Goal: Task Accomplishment & Management: Manage account settings

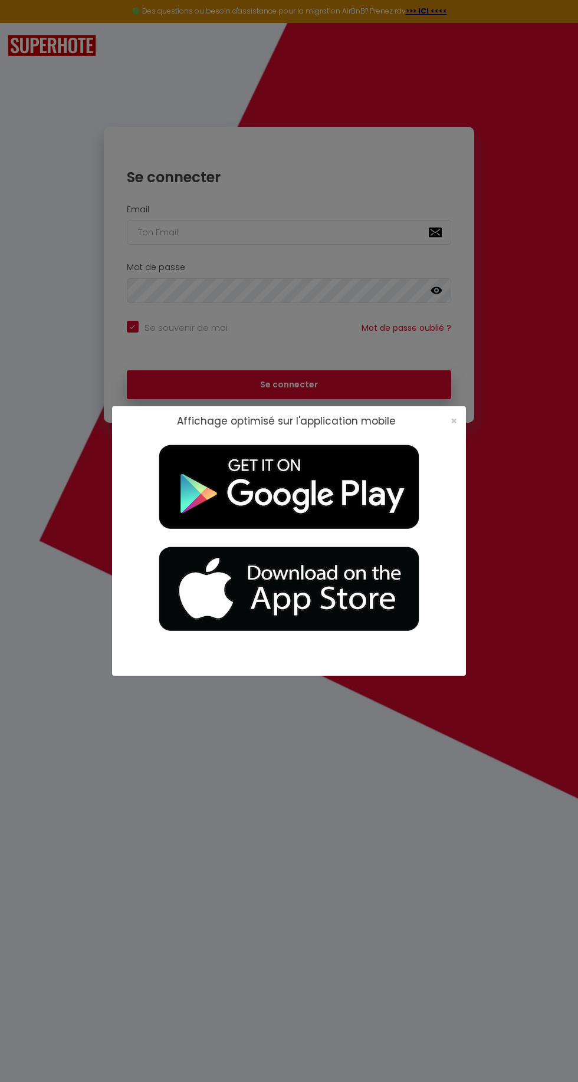
checkbox input "true"
click at [455, 428] on span "×" at bounding box center [454, 420] width 6 height 15
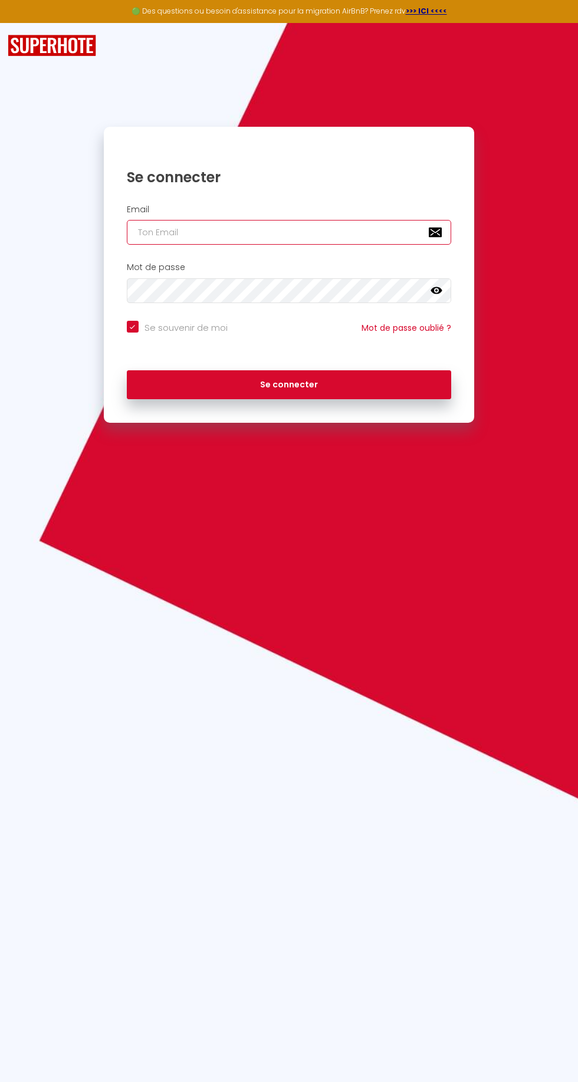
click at [348, 234] on input "email" at bounding box center [289, 232] width 325 height 25
type input "[EMAIL_ADDRESS][DOMAIN_NAME]"
click at [127, 370] on button "Se connecter" at bounding box center [289, 384] width 325 height 29
checkbox input "true"
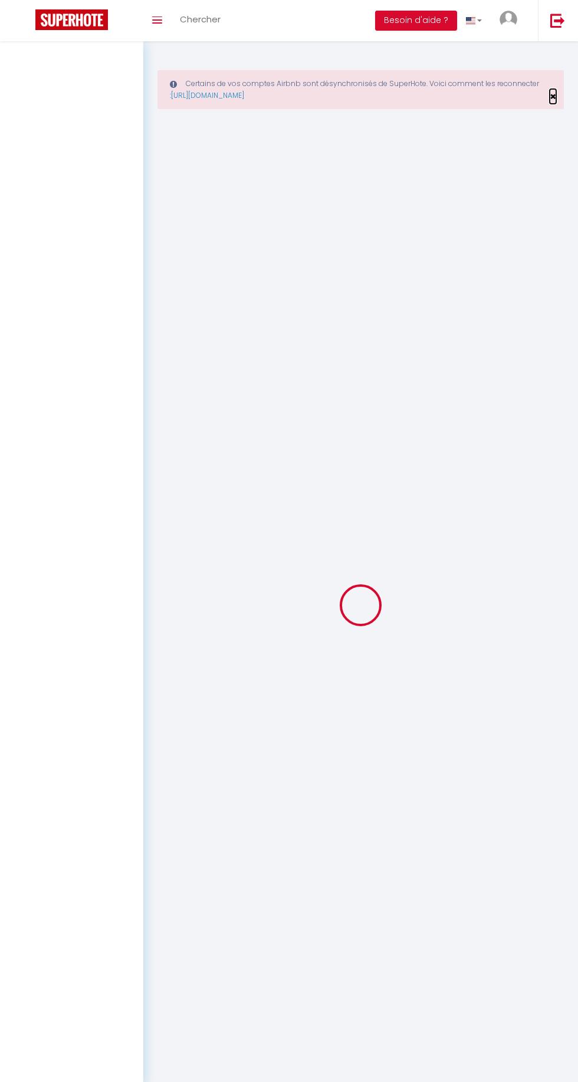
click at [553, 96] on span "×" at bounding box center [553, 96] width 6 height 15
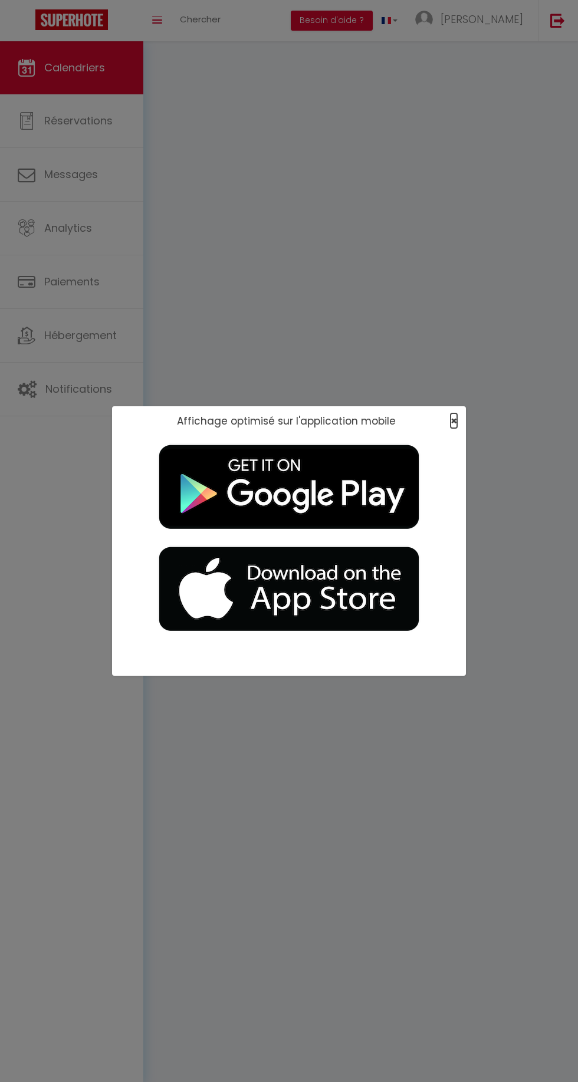
click at [453, 418] on span "×" at bounding box center [454, 420] width 6 height 15
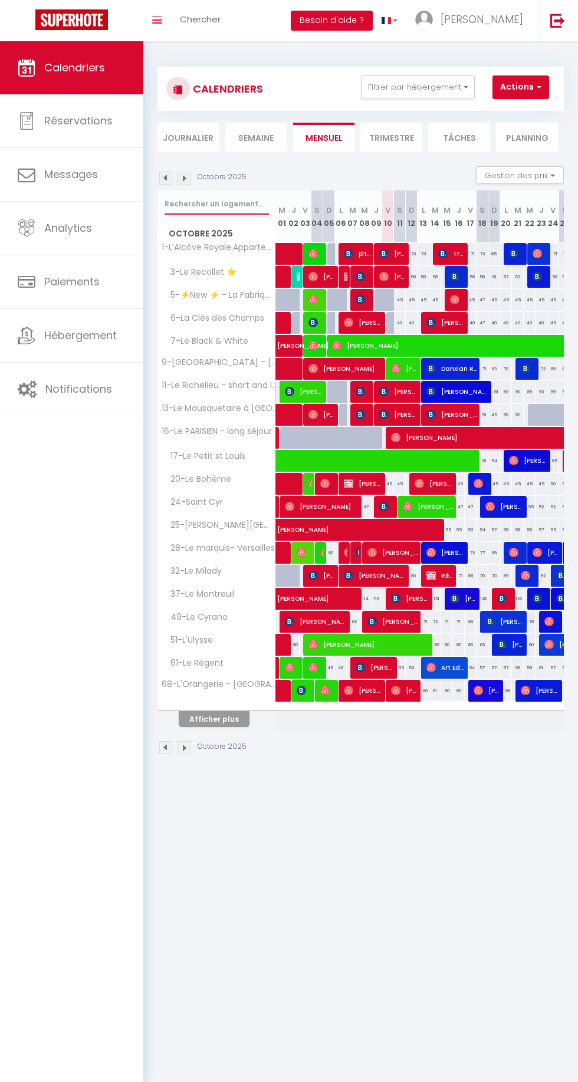
click at [219, 203] on input "text" at bounding box center [217, 203] width 104 height 21
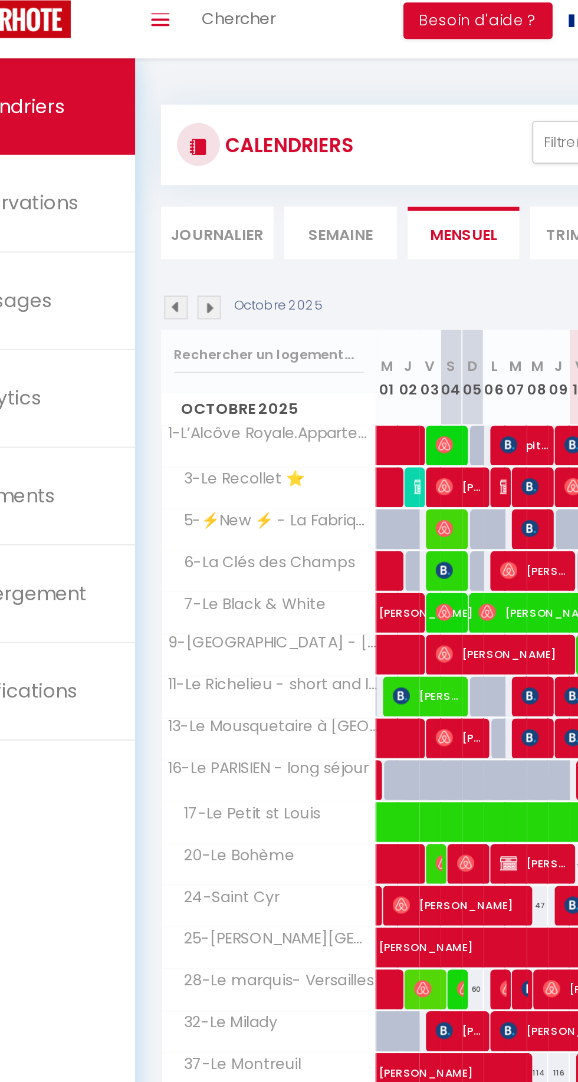
click at [311, 78] on div "CALENDRIERS Filtrer par hébergement [GEOGRAPHIC_DATA]-chesnay 1-L’Alcôve Royale…" at bounding box center [360, 88] width 389 height 27
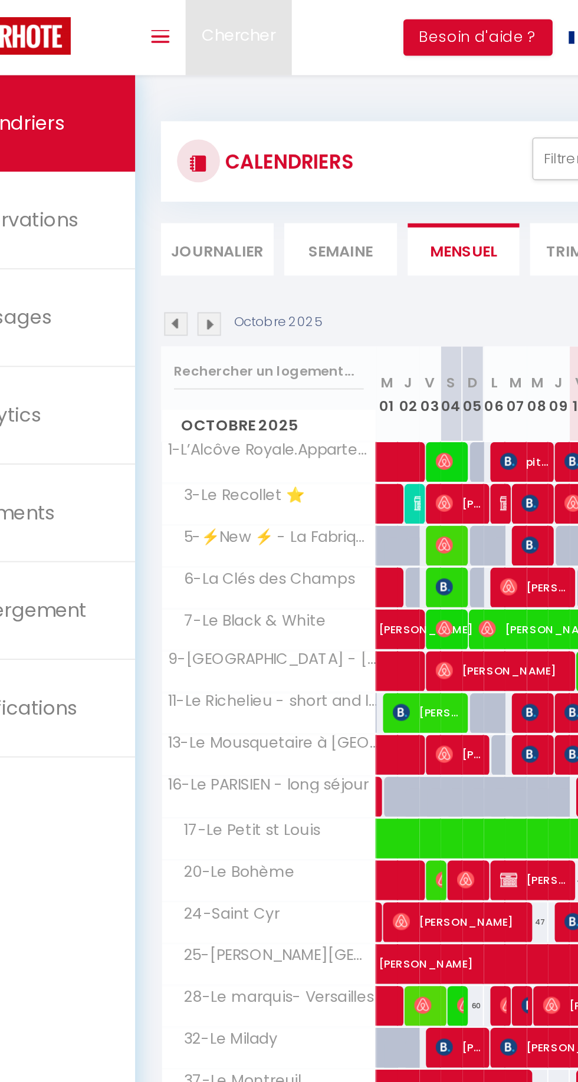
click at [197, 18] on span "Chercher" at bounding box center [200, 19] width 41 height 12
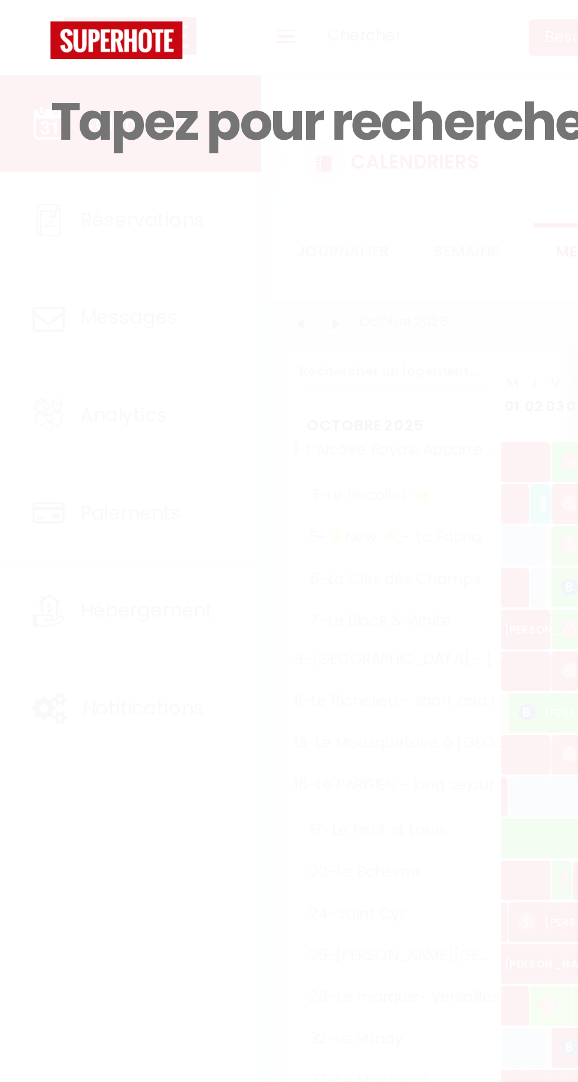
paste input "[URL][DOMAIN_NAME]"
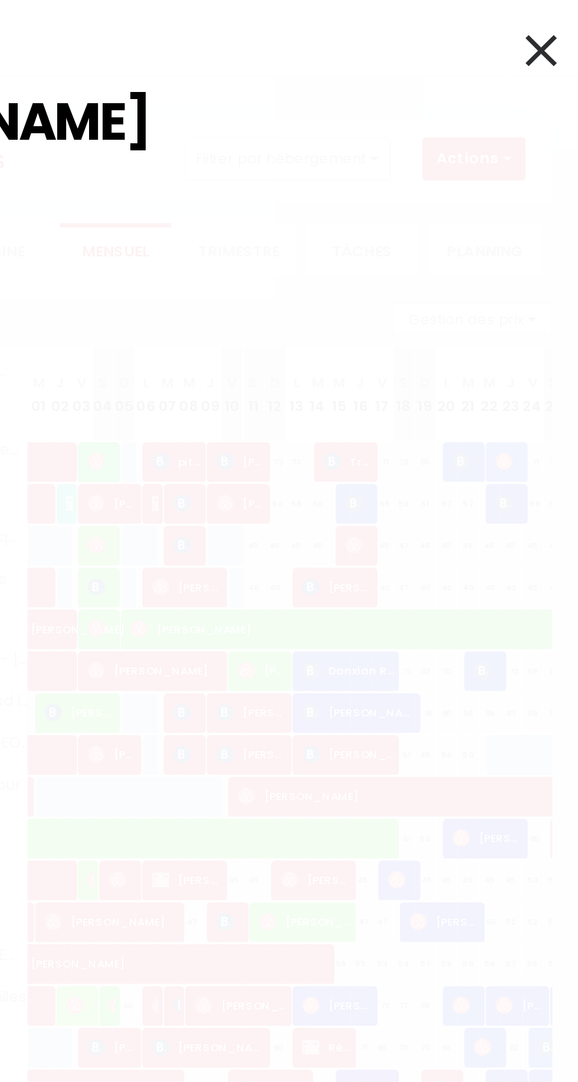
type input "[URL][DOMAIN_NAME]"
click at [489, 76] on input "[URL][DOMAIN_NAME]" at bounding box center [289, 67] width 522 height 70
click at [485, 77] on input "[URL][DOMAIN_NAME]" at bounding box center [289, 67] width 522 height 70
click at [491, 70] on input "[URL][DOMAIN_NAME]" at bounding box center [289, 67] width 522 height 70
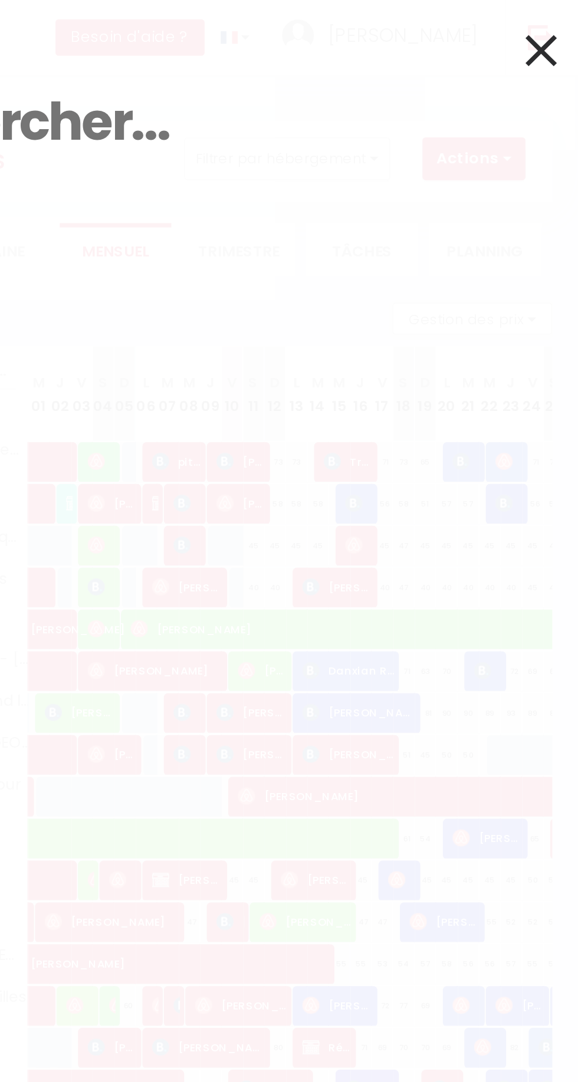
type input "[URL][DOMAIN_NAME]"
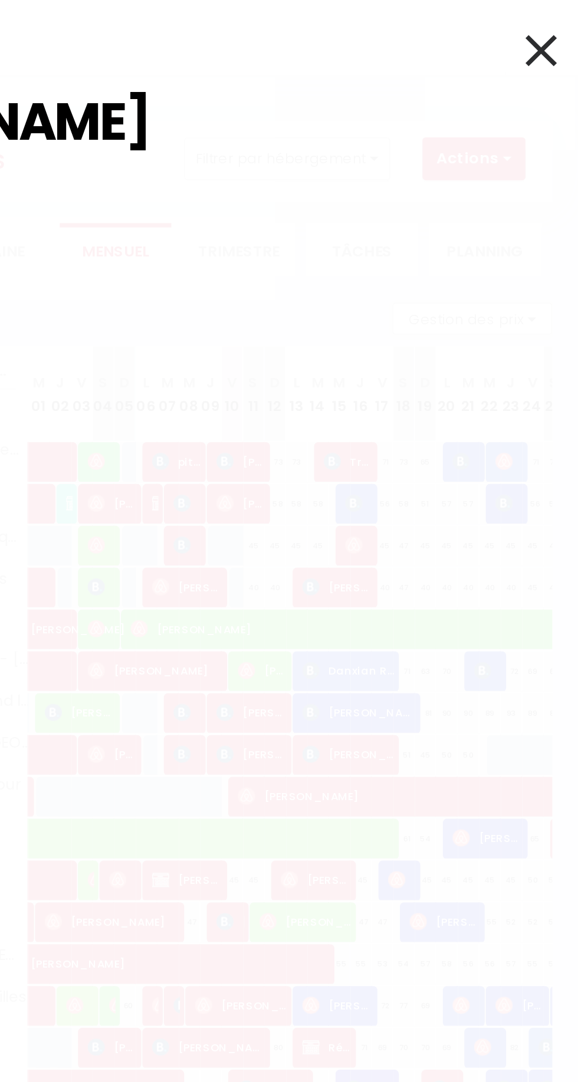
scroll to position [0, 709]
click at [507, 71] on input "[URL][DOMAIN_NAME]" at bounding box center [289, 67] width 522 height 70
click at [504, 71] on input "[URL][DOMAIN_NAME]" at bounding box center [289, 67] width 522 height 70
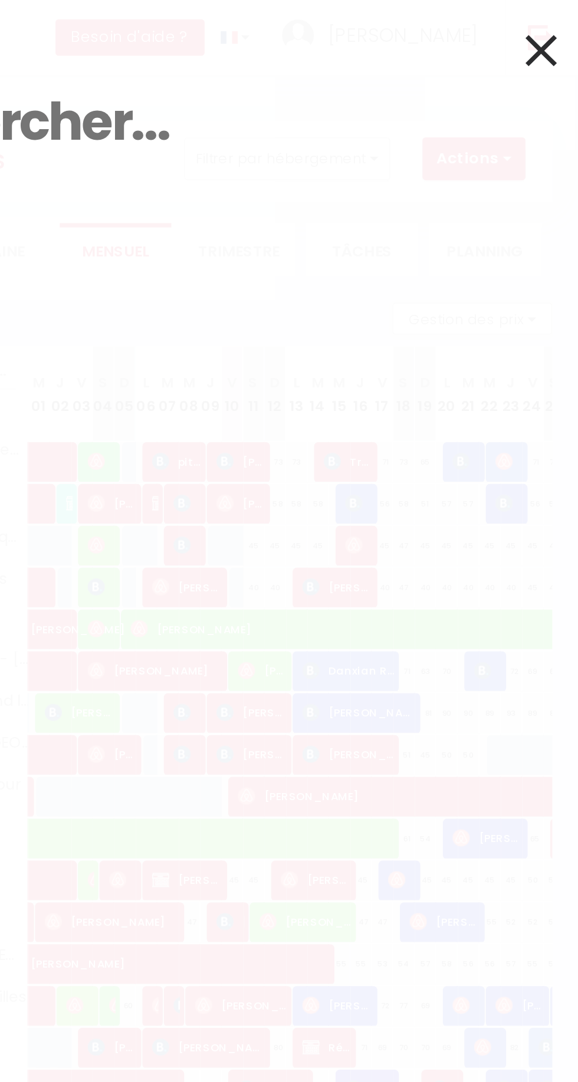
click at [562, 31] on icon at bounding box center [557, 27] width 17 height 29
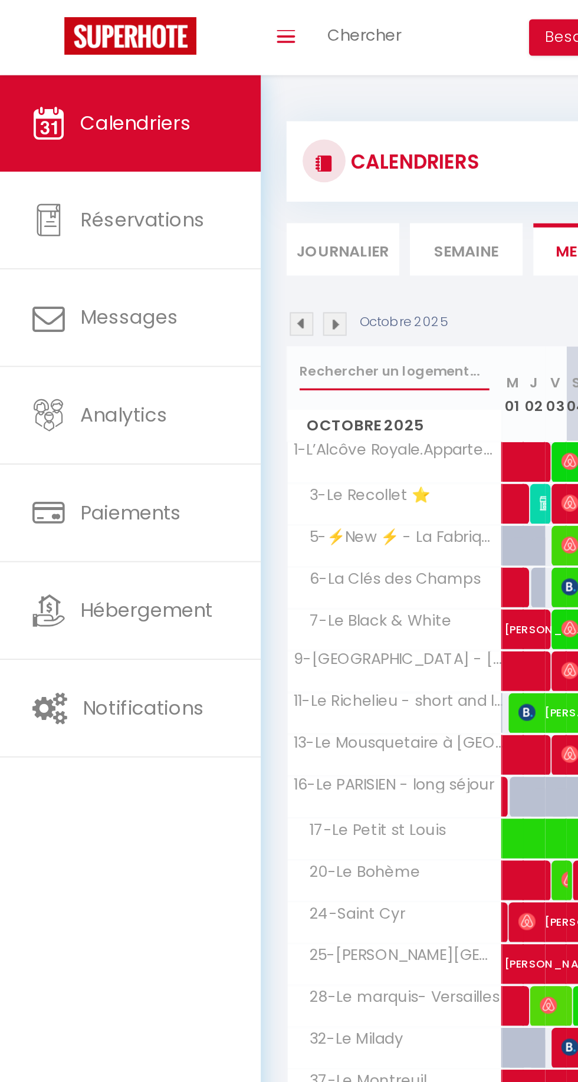
click at [171, 207] on input "text" at bounding box center [217, 203] width 104 height 21
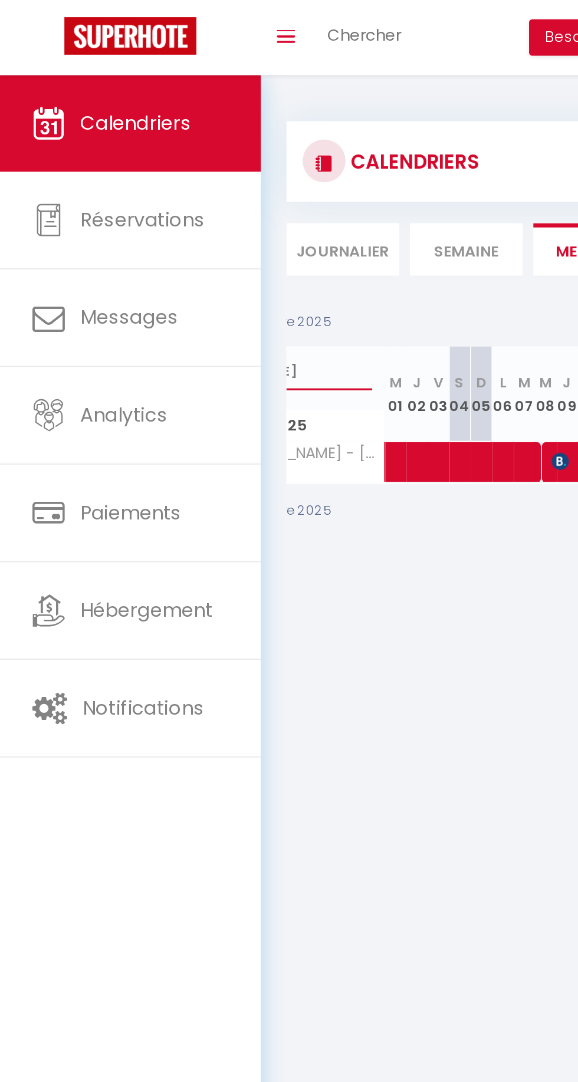
scroll to position [0, 77]
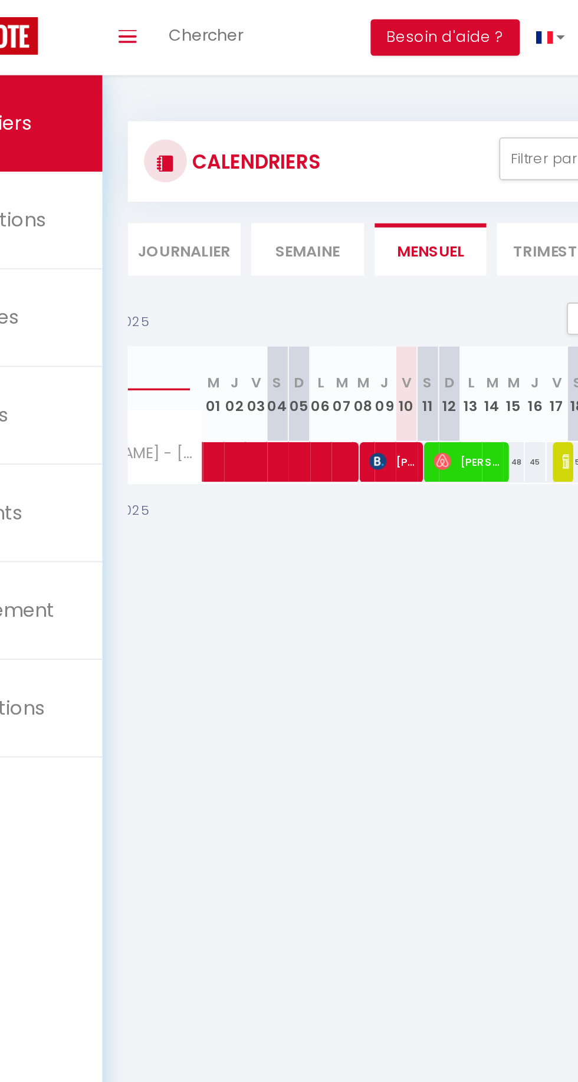
type input "[PERSON_NAME]"
click at [250, 255] on span at bounding box center [303, 254] width 190 height 22
select select "OK"
select select "0"
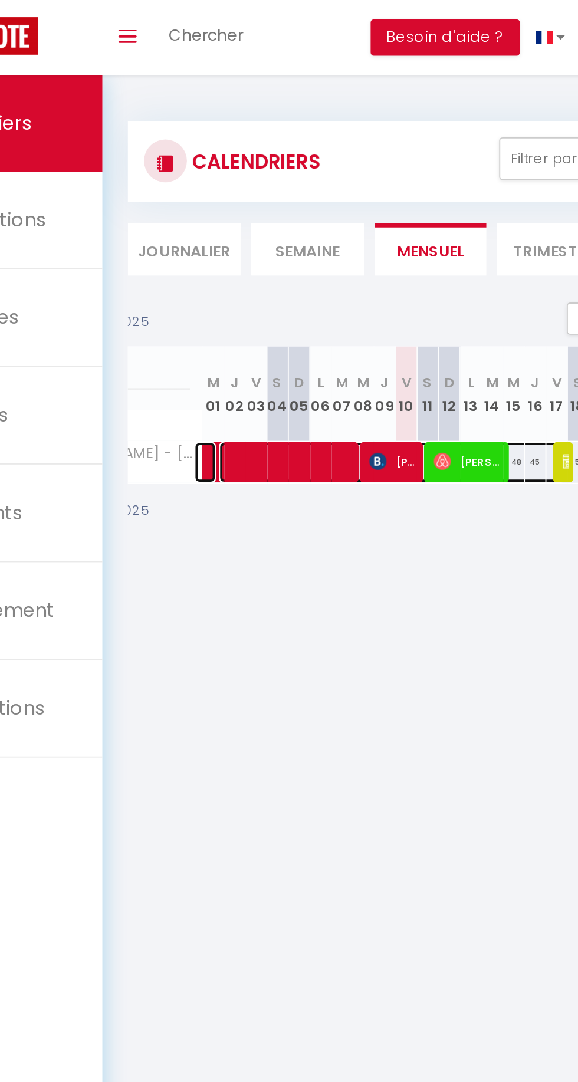
select select "0"
select select "1"
select select
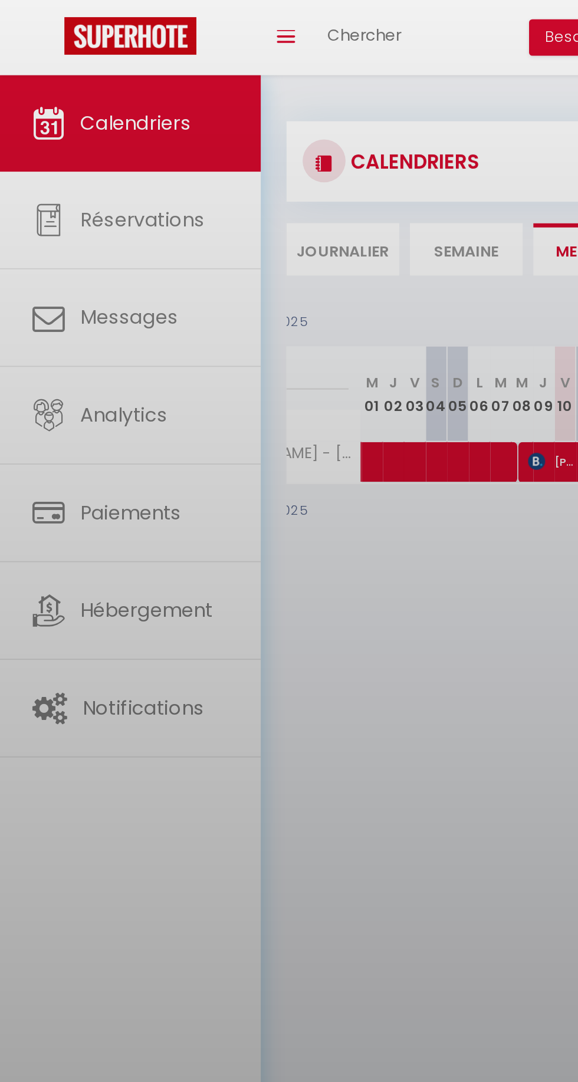
click at [199, 217] on div at bounding box center [289, 541] width 578 height 1082
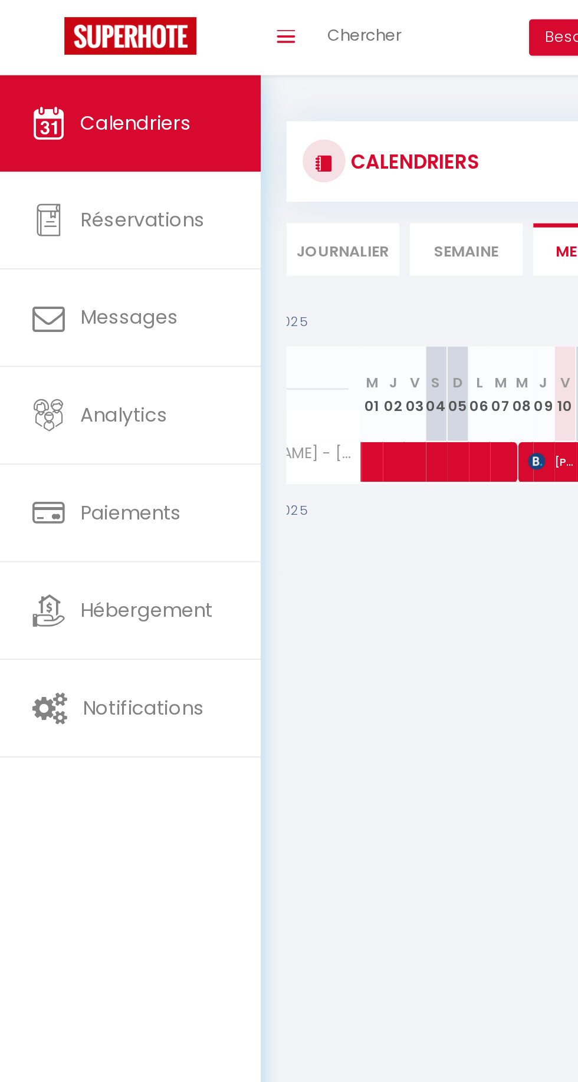
scroll to position [0, 0]
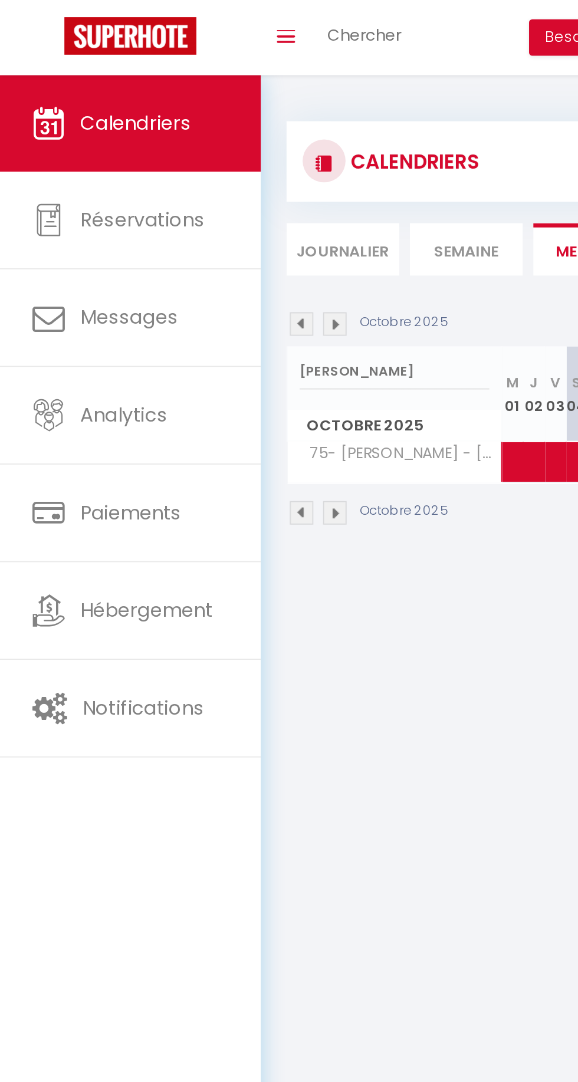
click at [163, 180] on img at bounding box center [165, 178] width 13 height 13
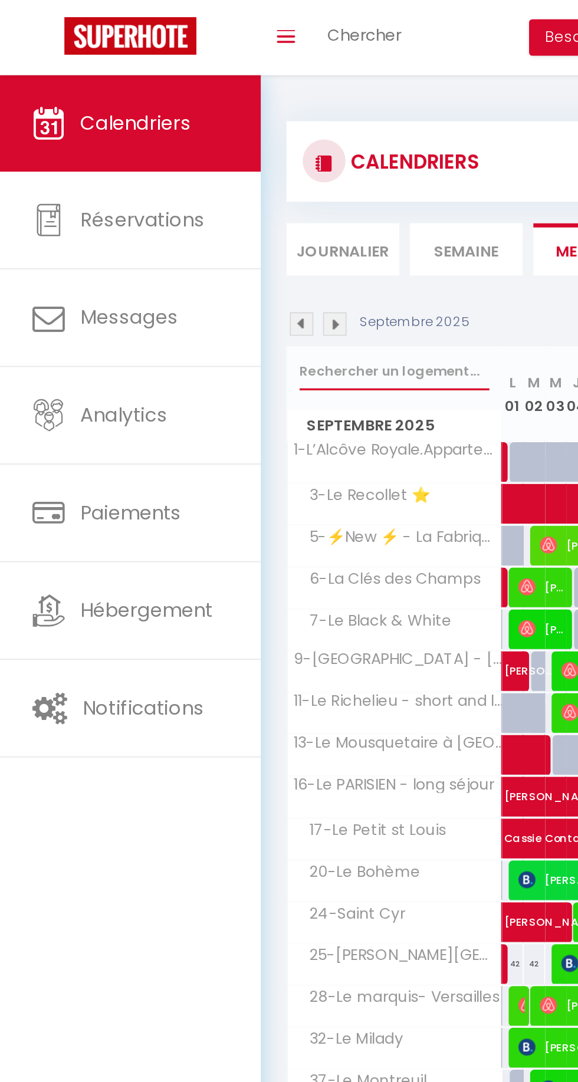
click at [232, 206] on input "text" at bounding box center [217, 203] width 104 height 21
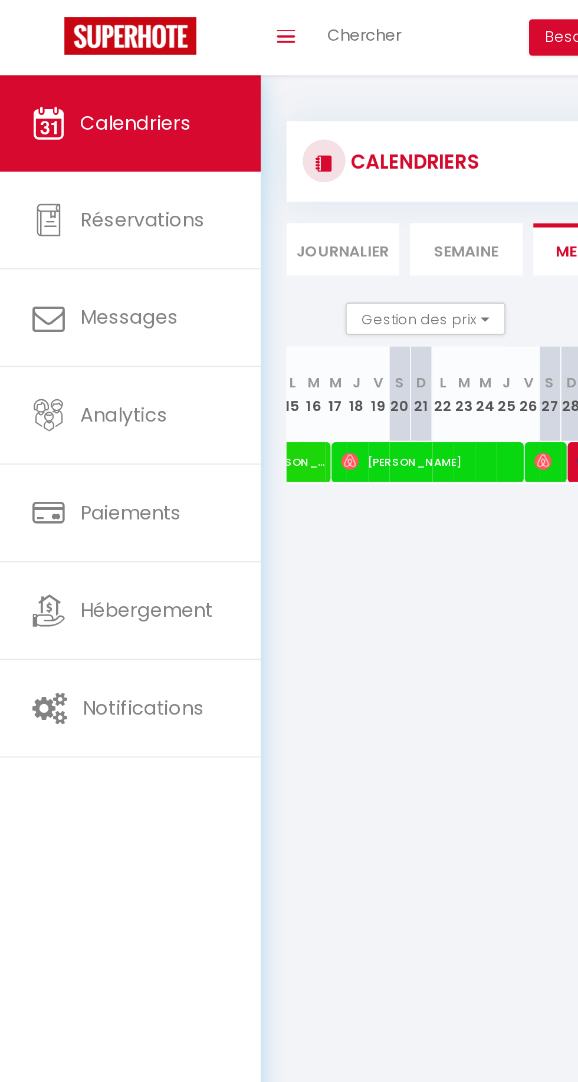
scroll to position [0, 310]
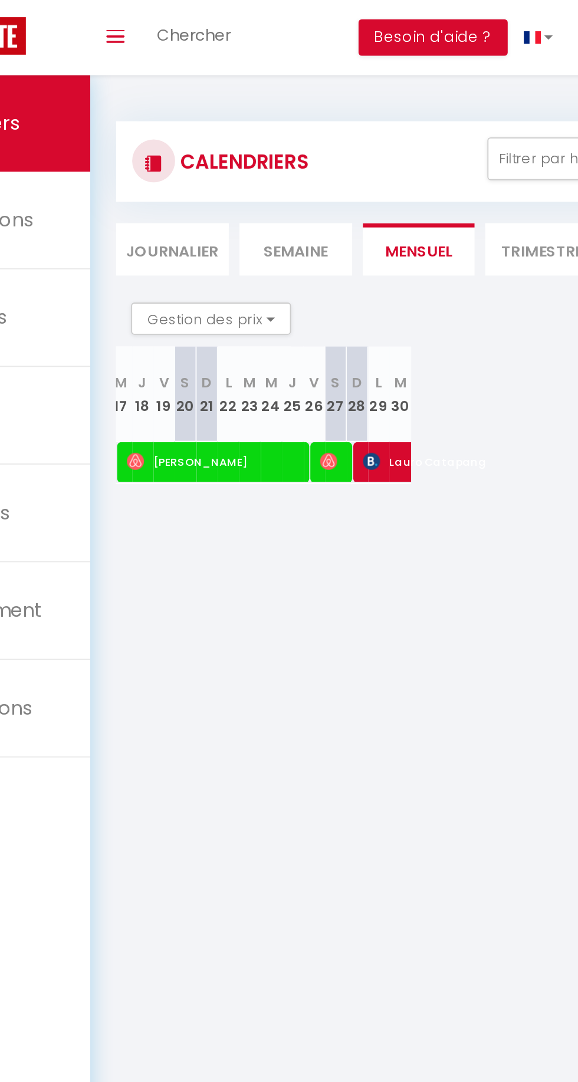
type input "[PERSON_NAME]"
click at [245, 262] on span "[PERSON_NAME]" at bounding box center [212, 253] width 98 height 22
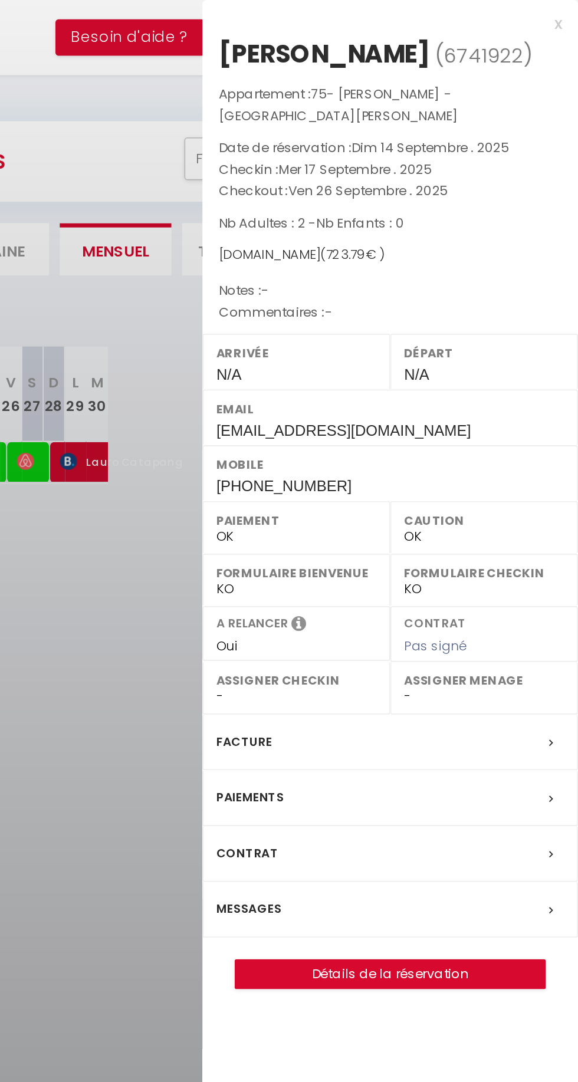
scroll to position [0, 0]
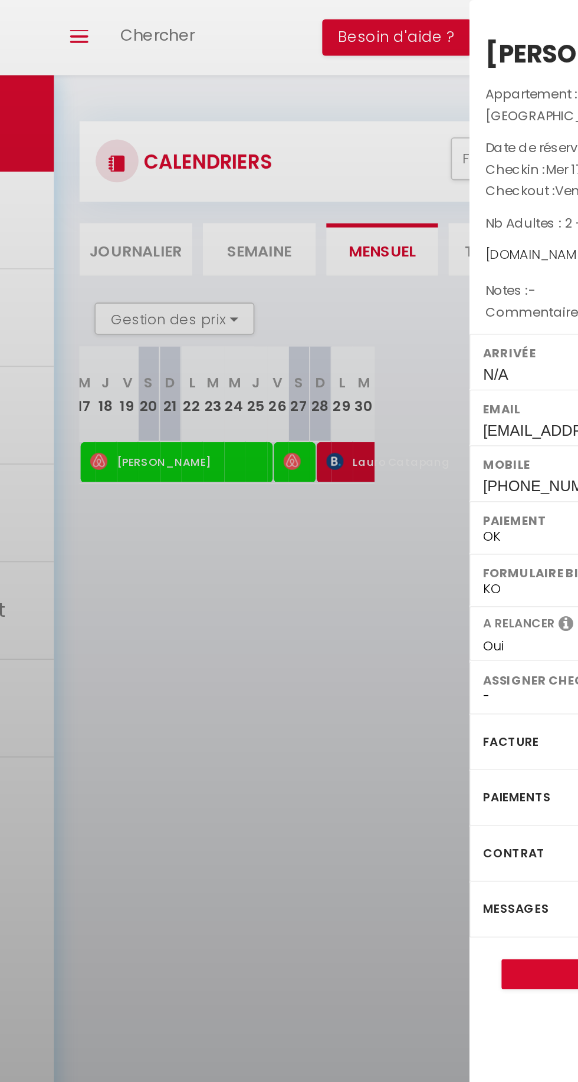
click at [264, 321] on div at bounding box center [289, 541] width 578 height 1082
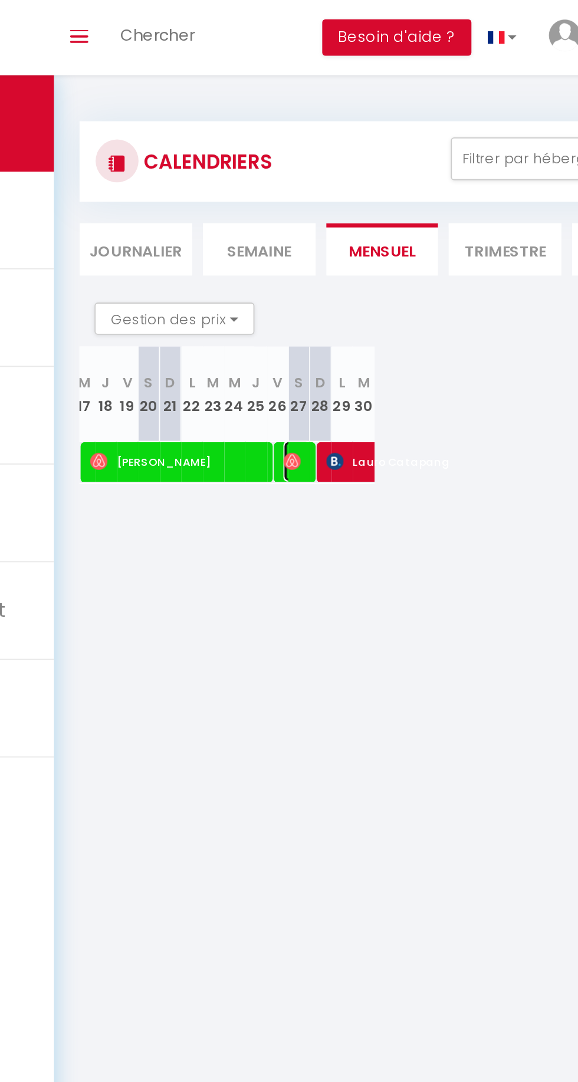
click at [279, 254] on span "[PERSON_NAME] Zerouali" at bounding box center [277, 253] width 16 height 22
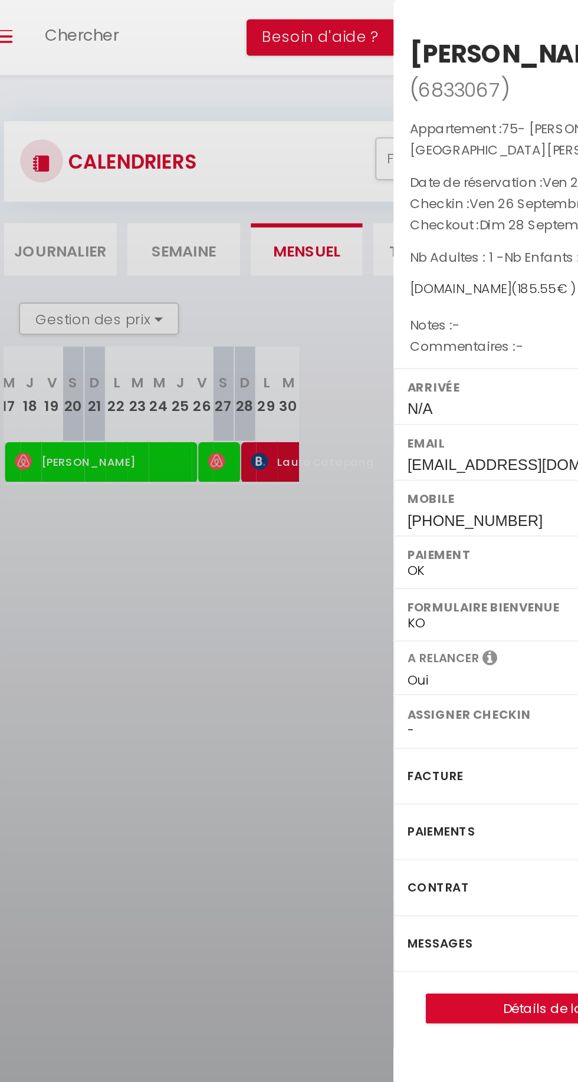
click at [298, 333] on div at bounding box center [289, 541] width 578 height 1082
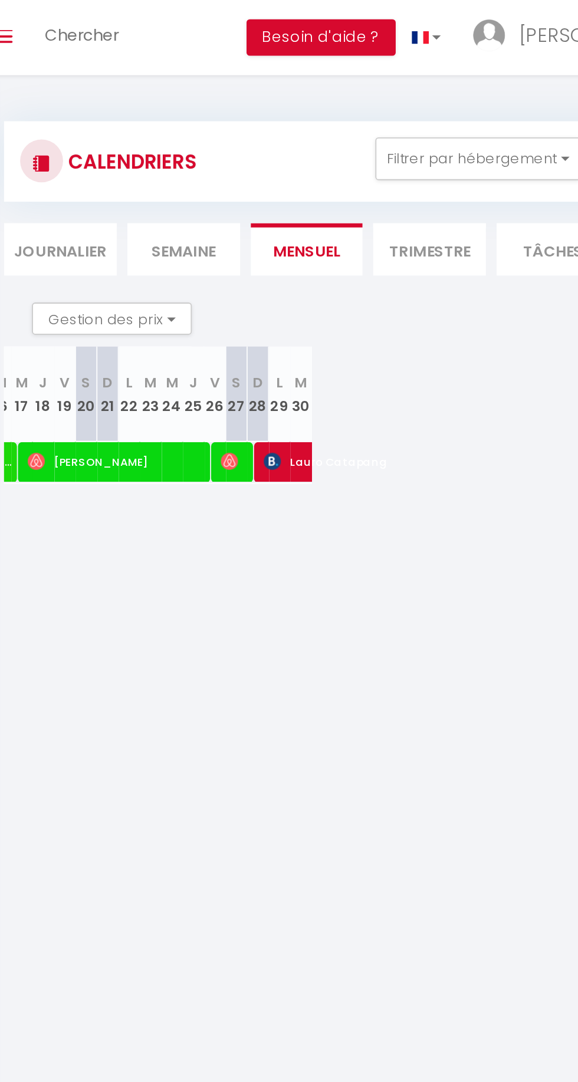
scroll to position [0, 310]
